Goal: Task Accomplishment & Management: Manage account settings

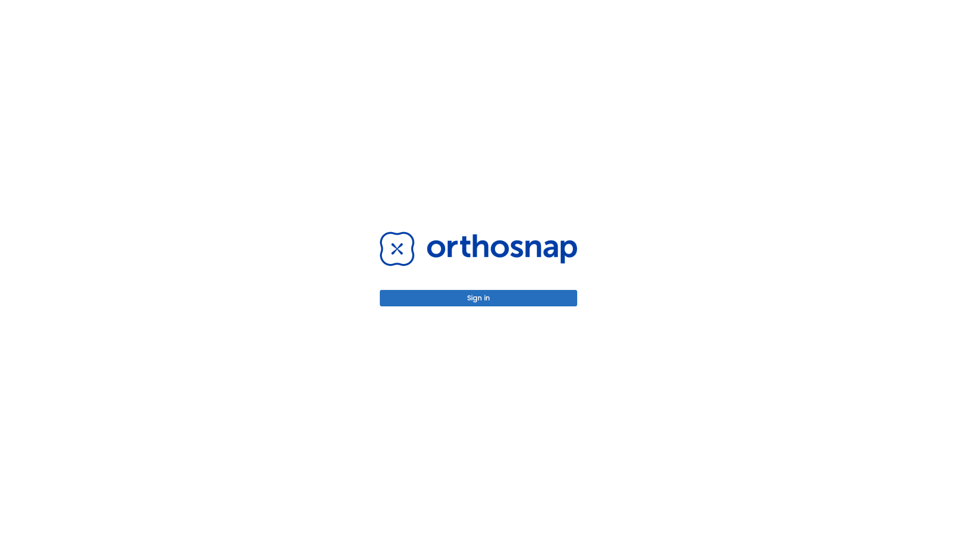
click at [479, 298] on button "Sign in" at bounding box center [478, 298] width 197 height 16
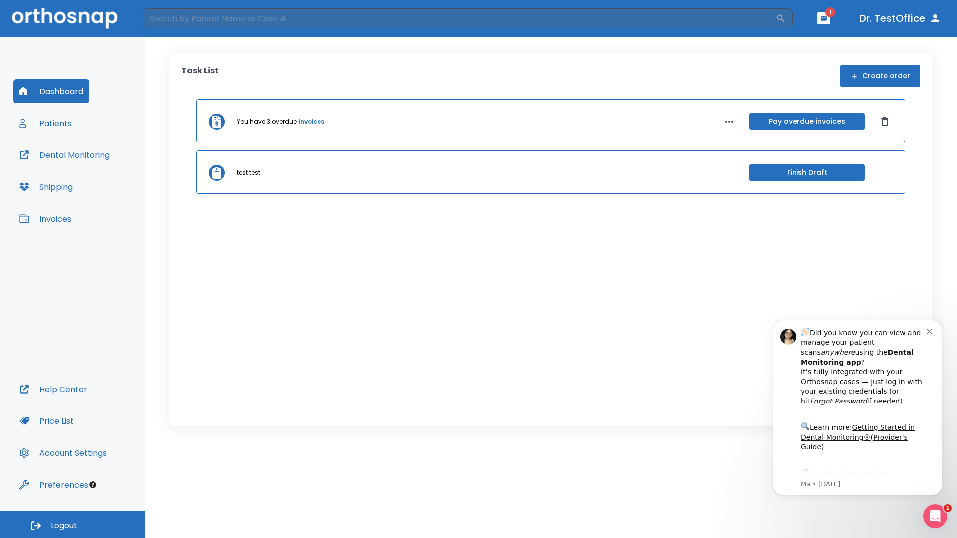
click at [72, 525] on span "Logout" at bounding box center [64, 525] width 26 height 11
